Goal: Navigation & Orientation: Find specific page/section

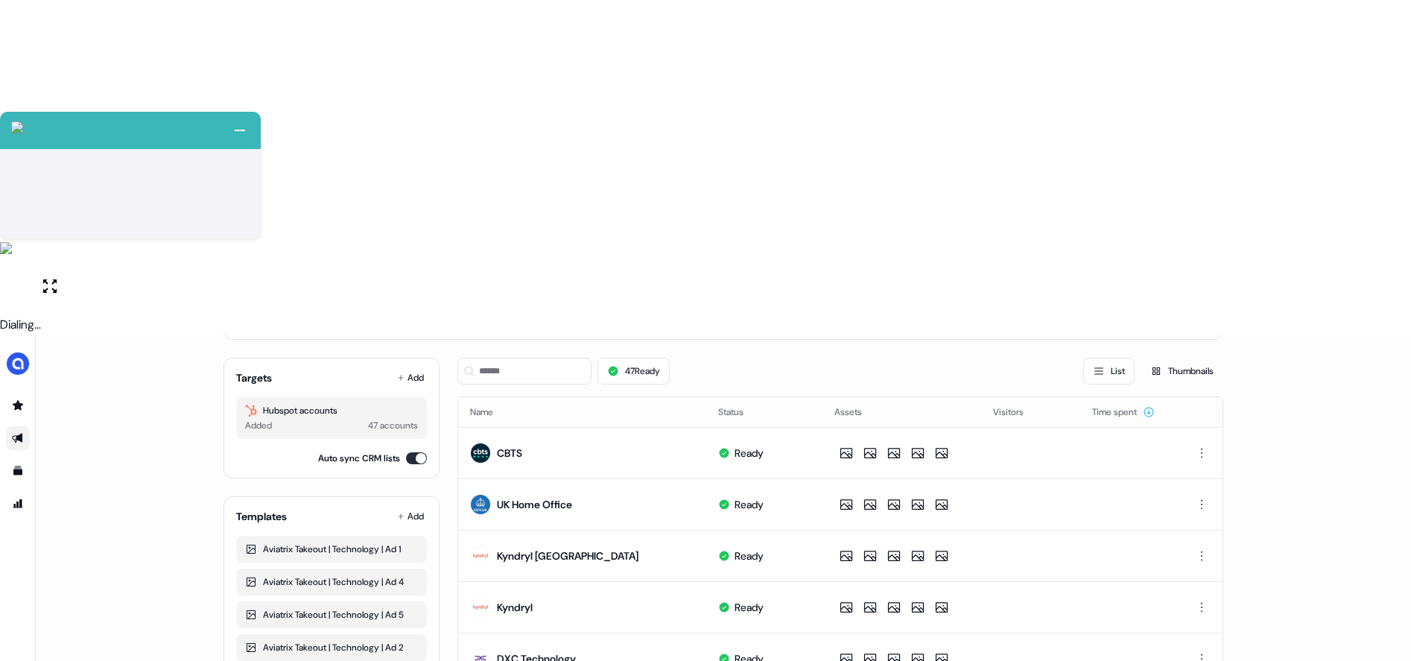
scroll to position [12, 0]
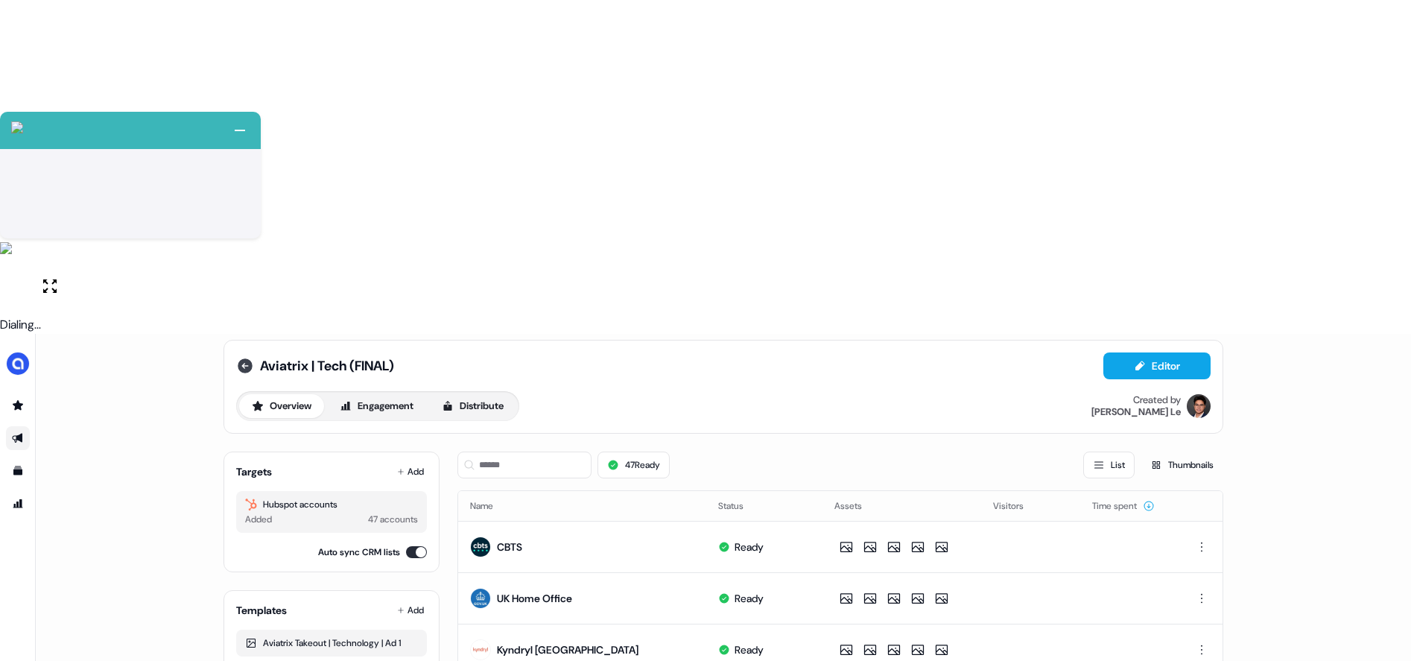
click at [236, 357] on icon at bounding box center [245, 366] width 18 height 18
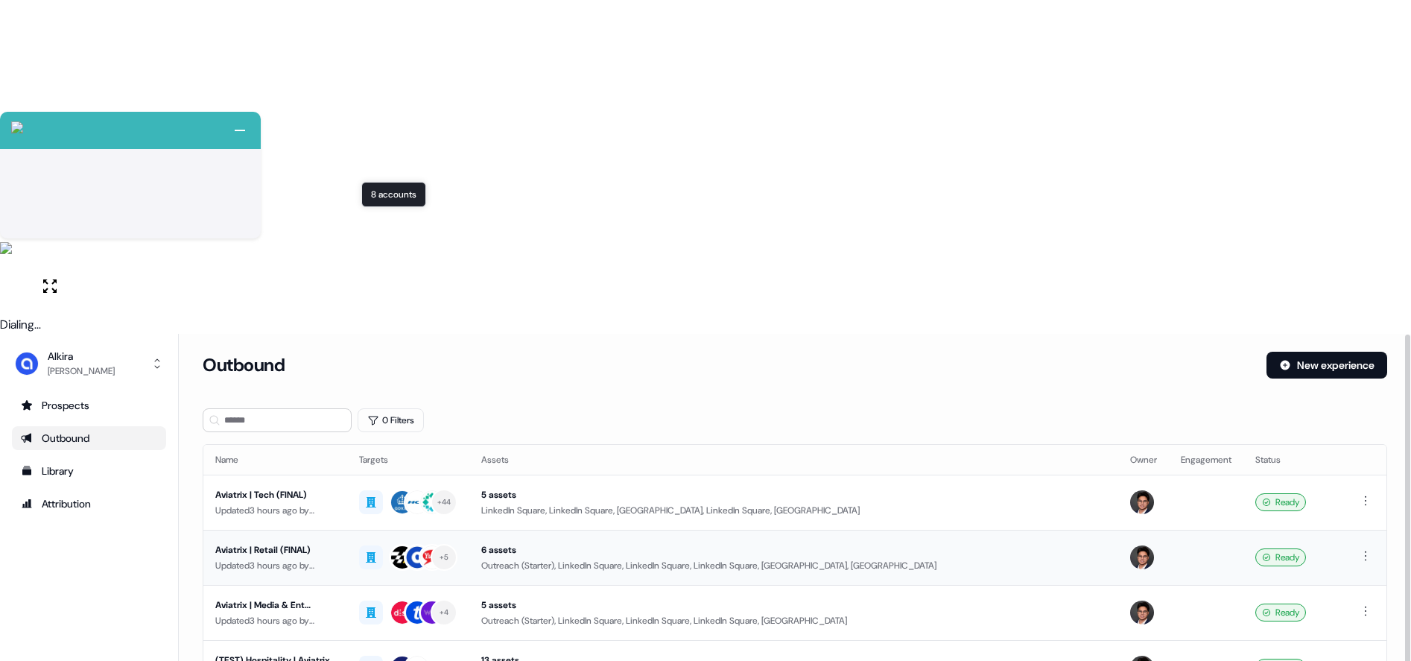
click at [443, 551] on div "+ 5" at bounding box center [445, 557] width 10 height 13
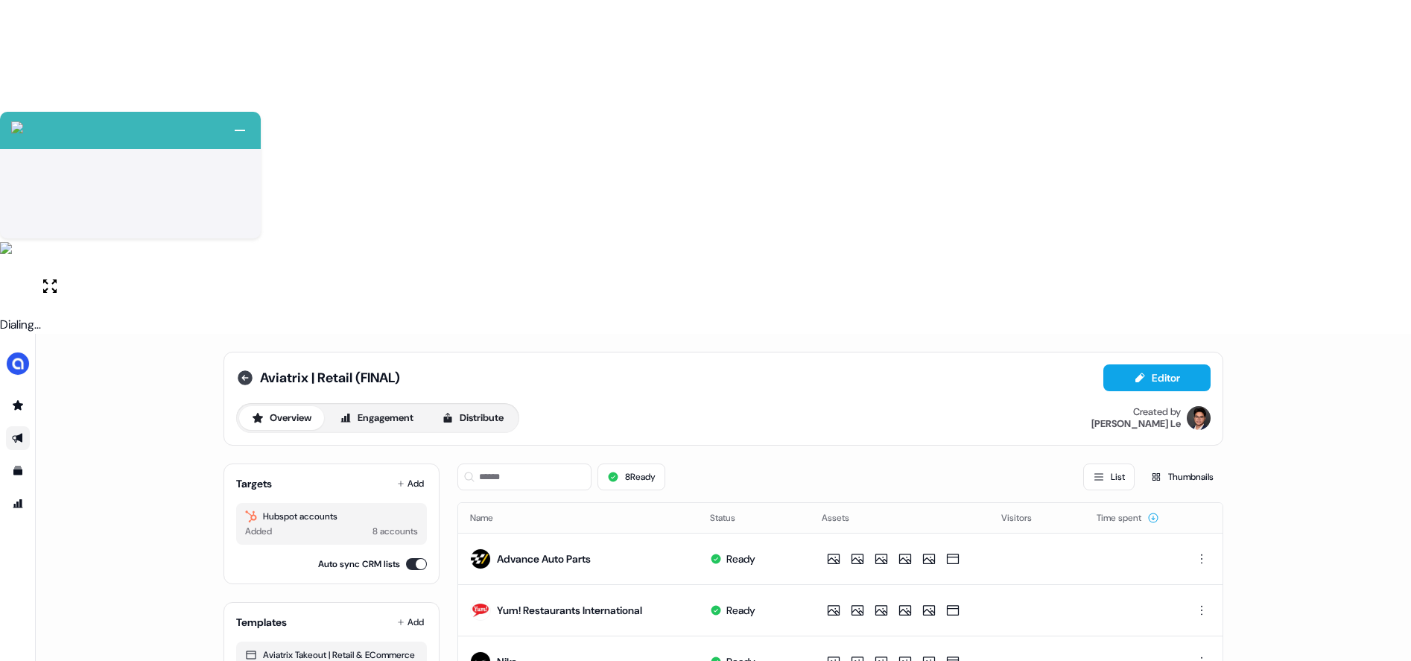
click at [242, 370] on icon at bounding box center [245, 377] width 15 height 15
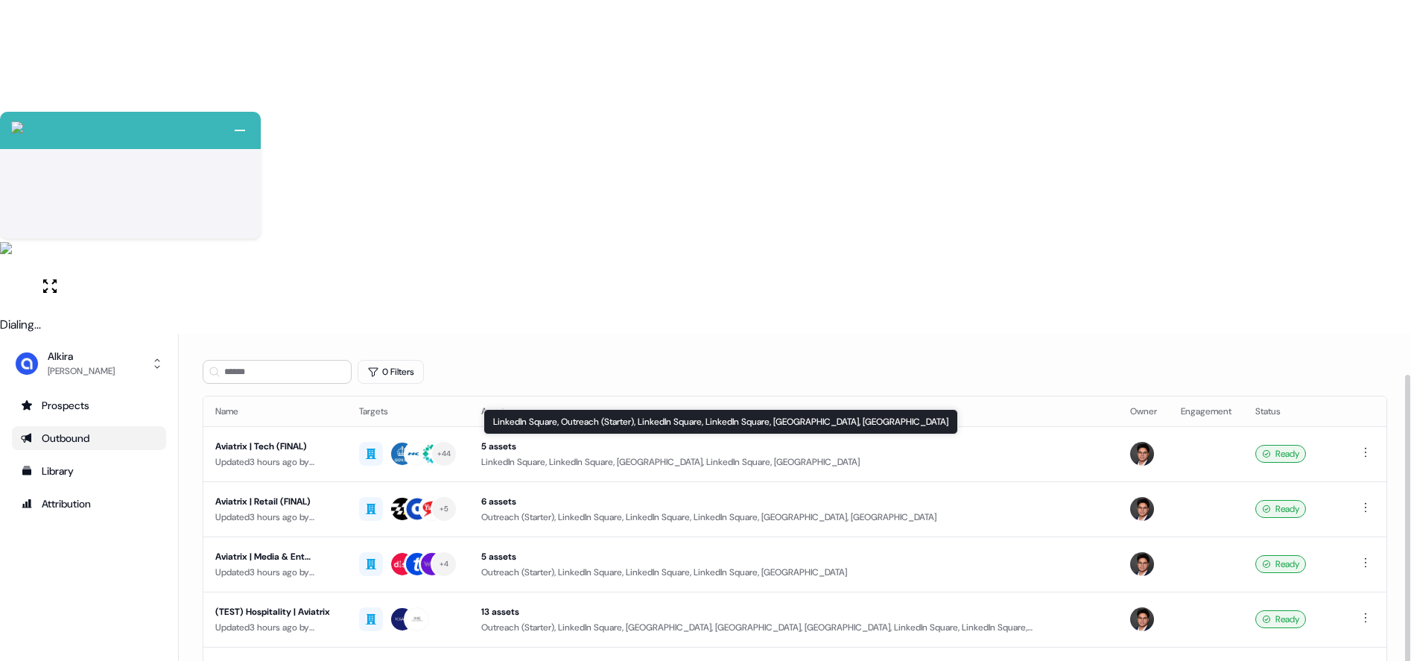
scroll to position [45, 0]
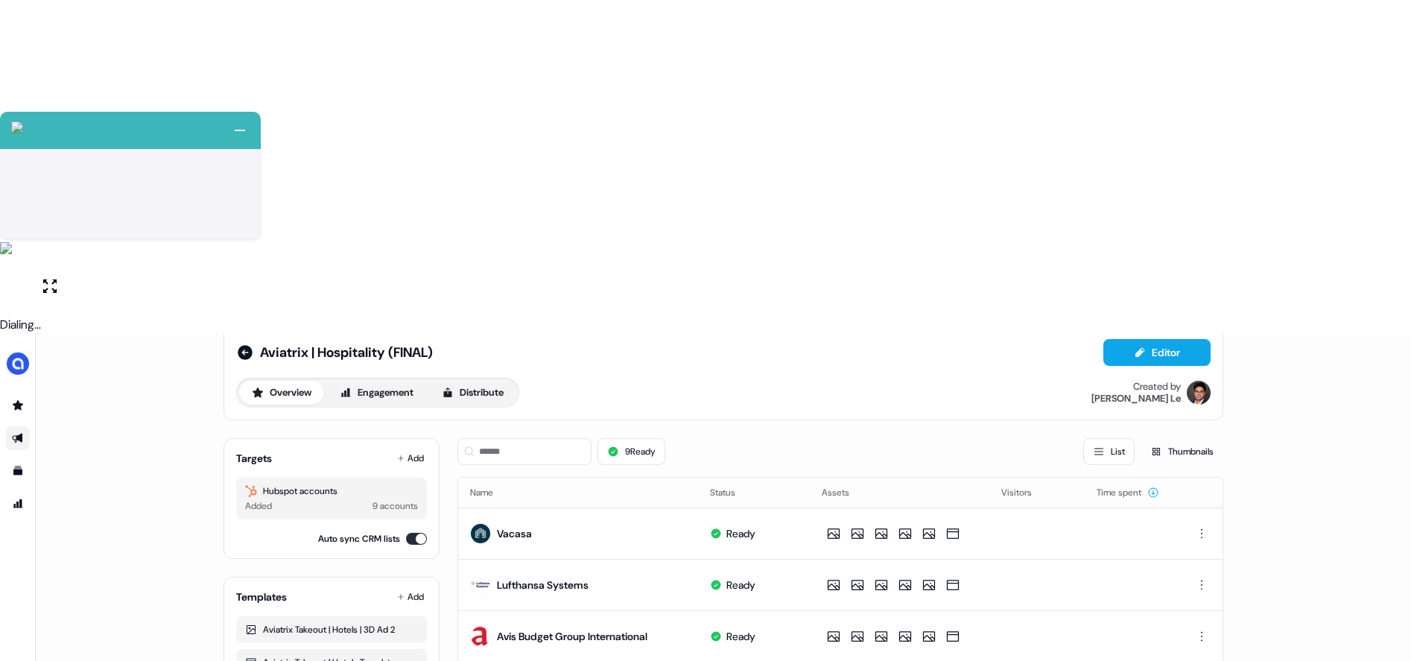
scroll to position [22, 0]
